Goal: Navigation & Orientation: Find specific page/section

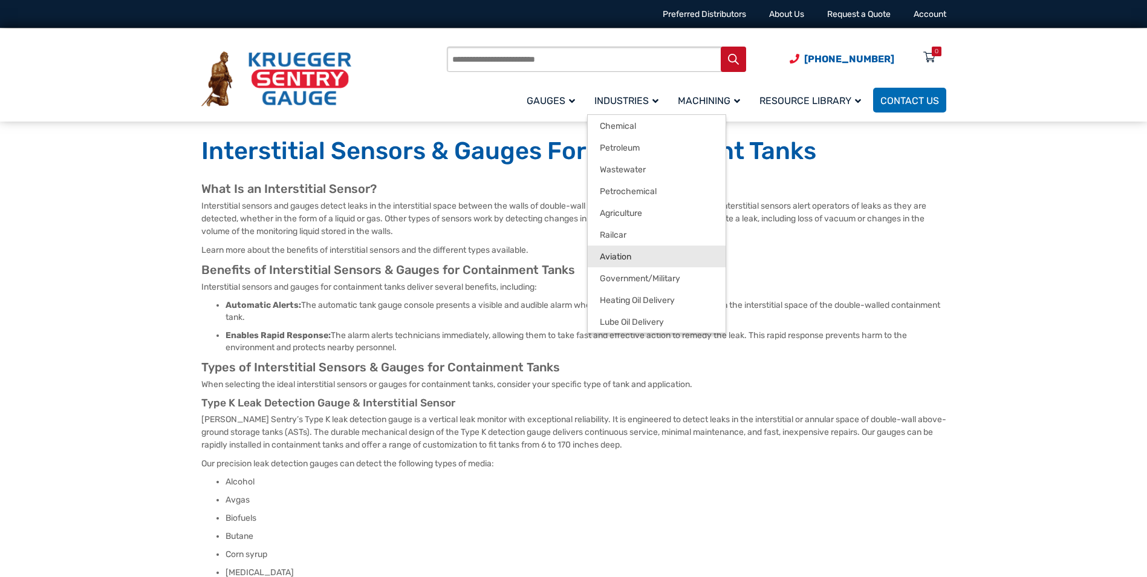
click at [638, 252] on link "Aviation" at bounding box center [657, 257] width 138 height 22
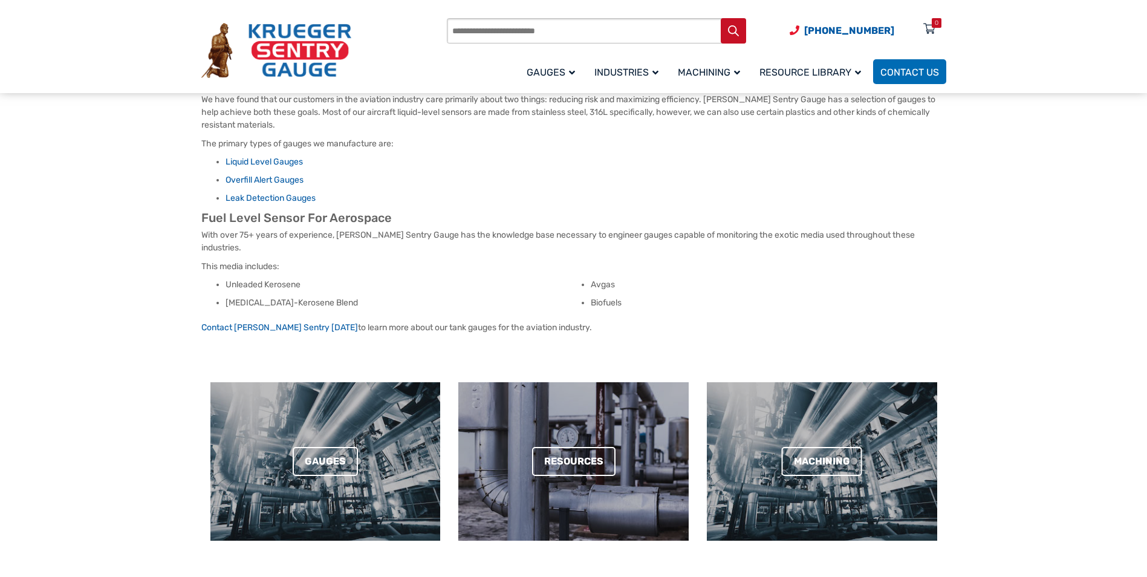
scroll to position [121, 0]
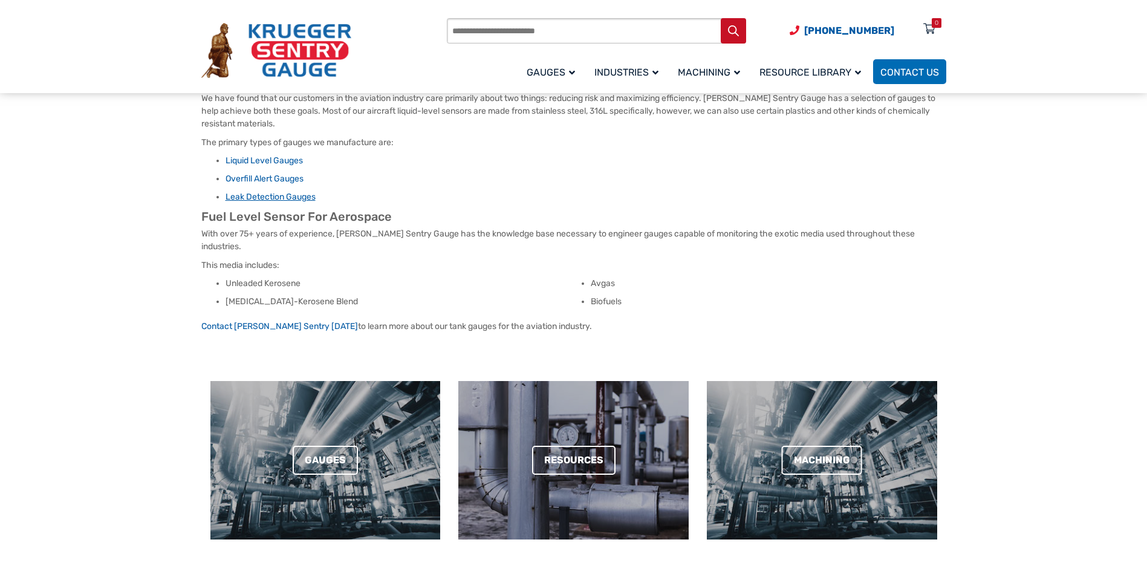
click at [268, 197] on link "Leak Detection Gauges" at bounding box center [271, 197] width 90 height 10
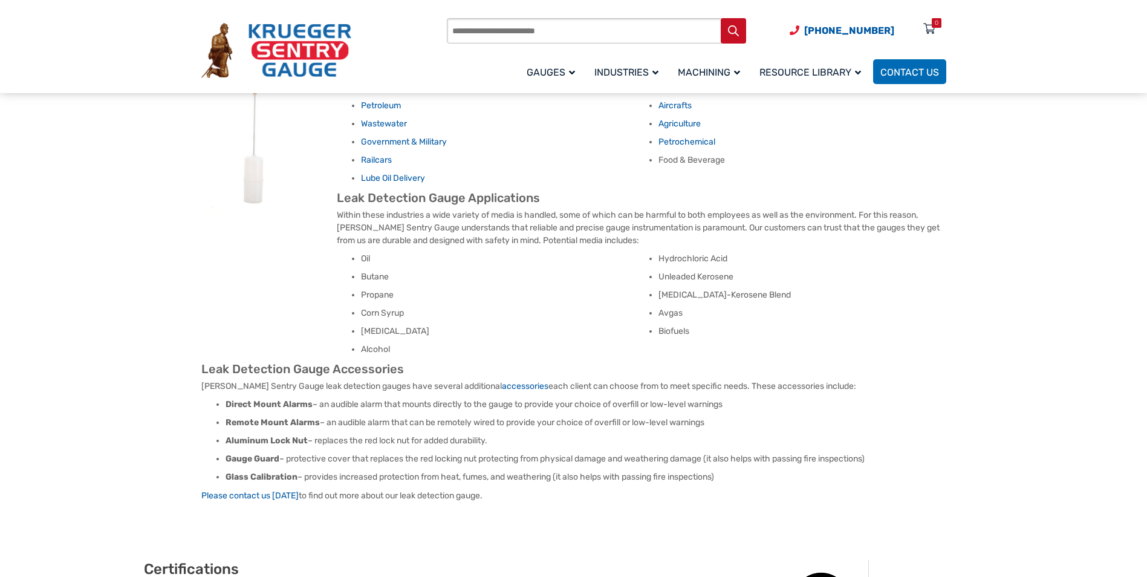
scroll to position [907, 0]
